Goal: Transaction & Acquisition: Purchase product/service

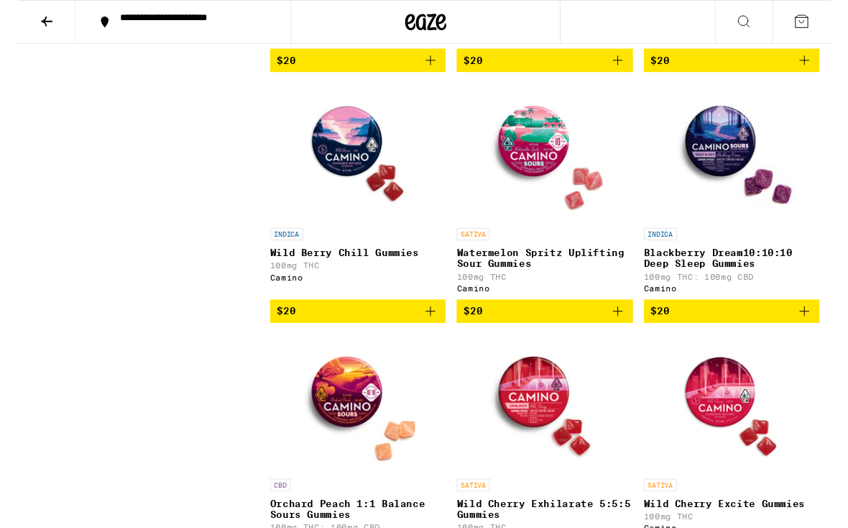
scroll to position [1160, 0]
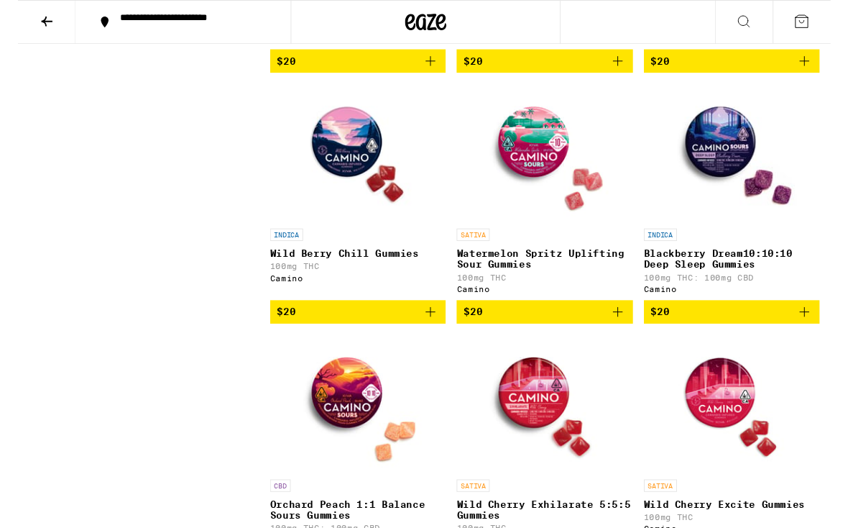
click at [382, 188] on img "Open page for Wild Berry Chill Gummies from Camino" at bounding box center [355, 160] width 144 height 144
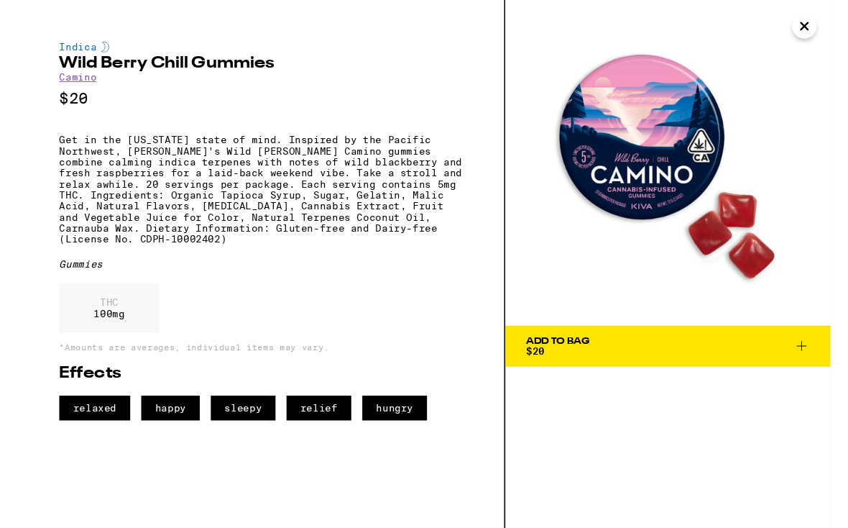
scroll to position [1181, 0]
click at [90, 321] on p "THC" at bounding box center [95, 316] width 32 height 12
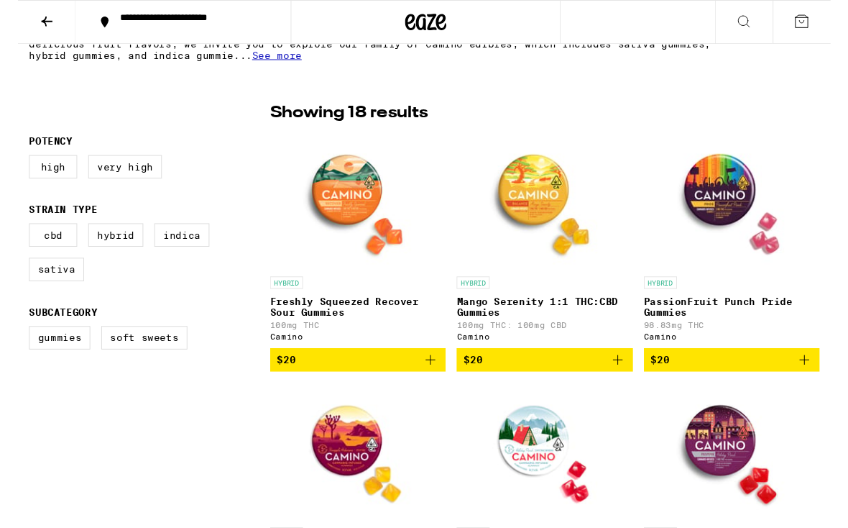
scroll to position [331, 0]
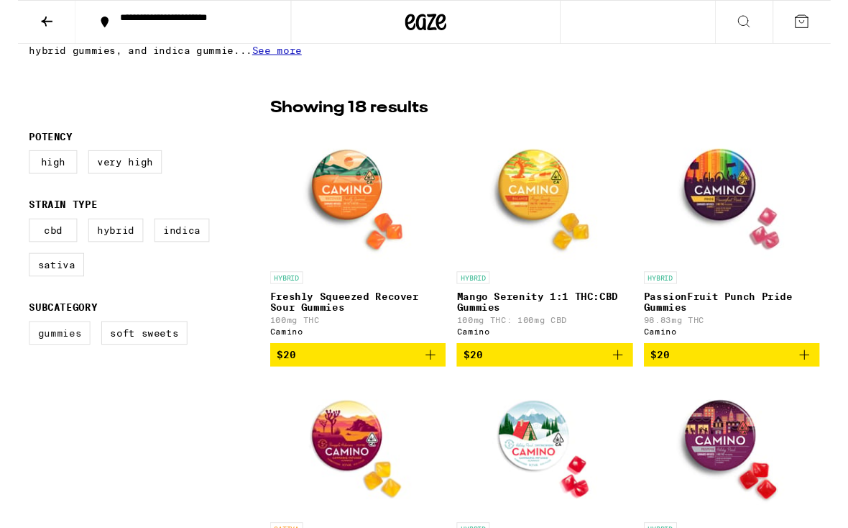
click at [27, 352] on label "Gummies" at bounding box center [44, 347] width 64 height 24
click at [15, 338] on input "Gummies" at bounding box center [14, 337] width 1 height 1
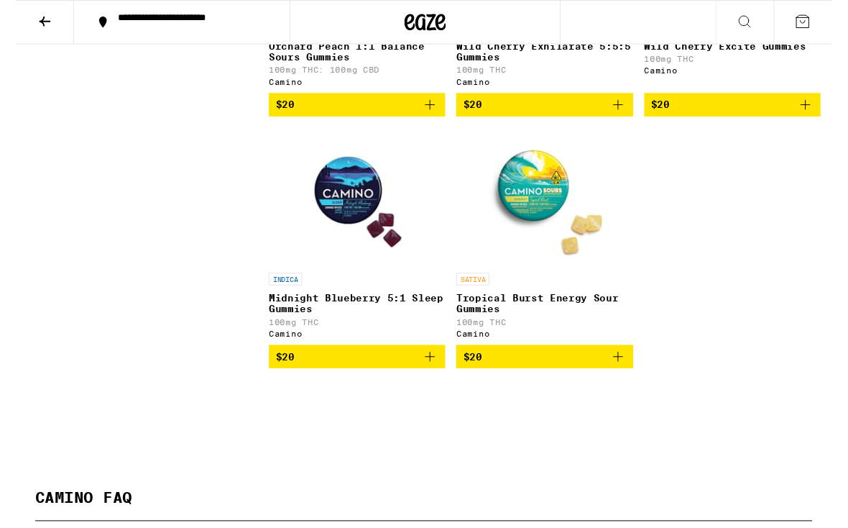
scroll to position [1637, 0]
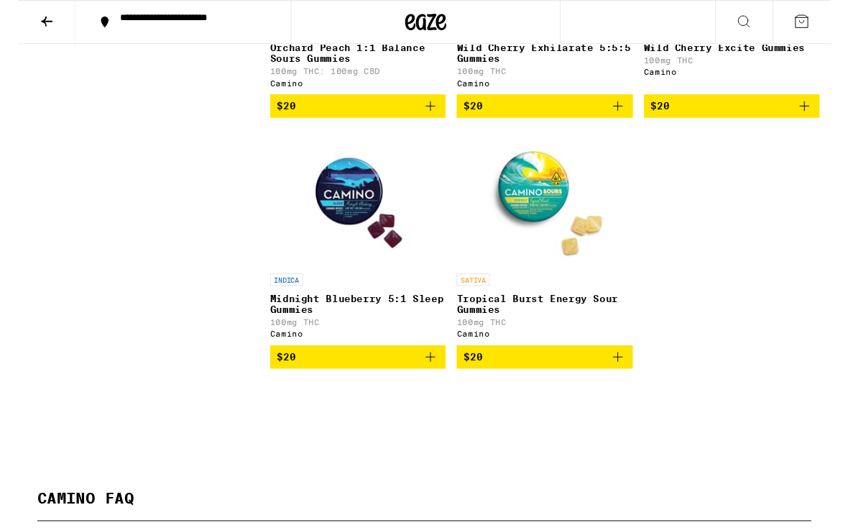
click at [318, 273] on img "Open page for Midnight Blueberry 5:1 Sleep Gummies from Camino" at bounding box center [355, 206] width 144 height 144
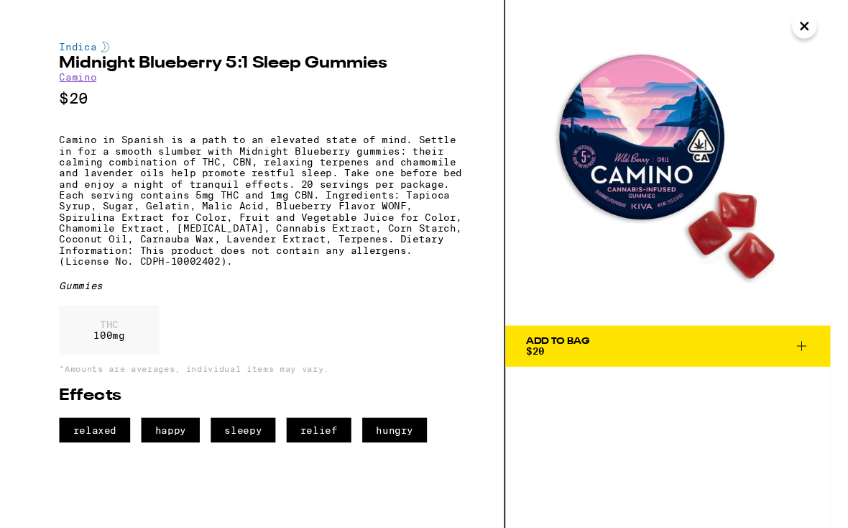
click at [236, 462] on span "sleepy" at bounding box center [235, 449] width 68 height 26
click at [232, 462] on span "sleepy" at bounding box center [235, 449] width 68 height 26
click at [275, 462] on div "relaxed happy sleepy relief hungry" at bounding box center [253, 449] width 421 height 26
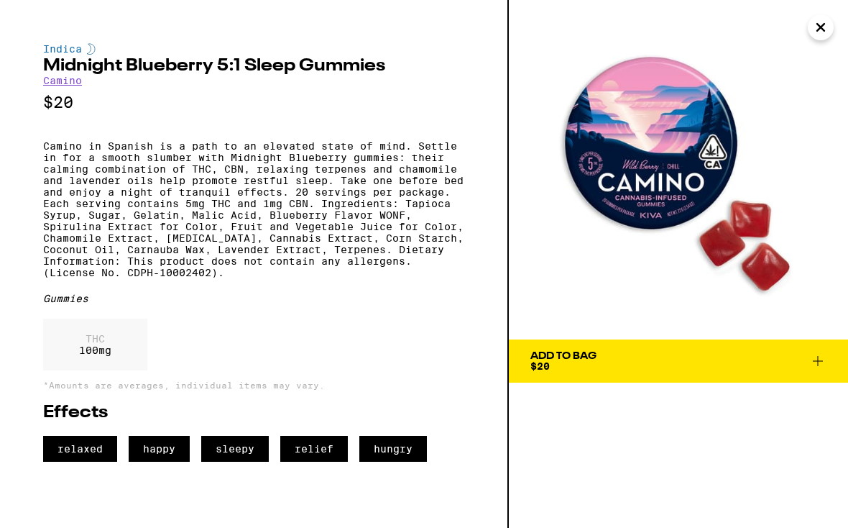
scroll to position [357, 0]
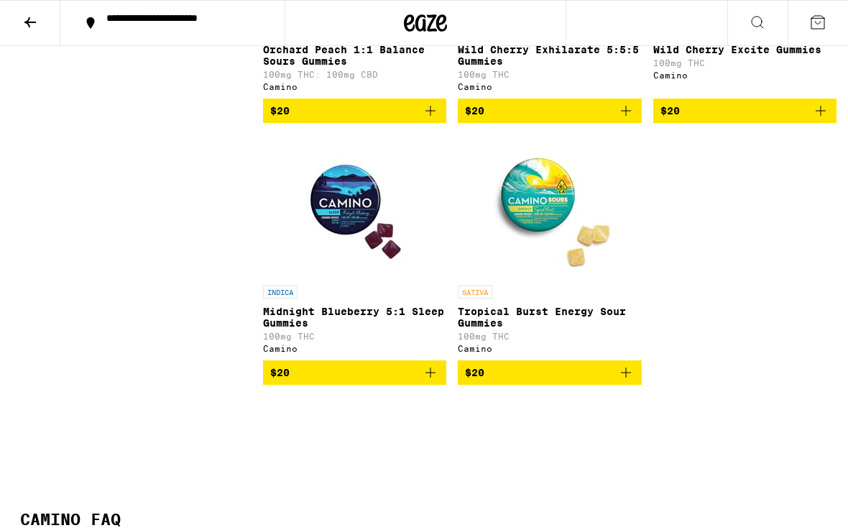
checkbox input "false"
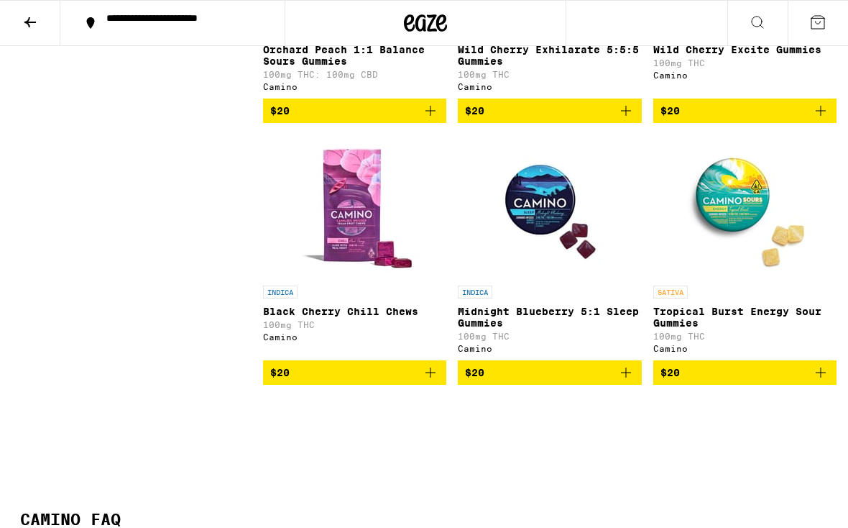
scroll to position [331, 0]
